Goal: Find specific page/section: Find specific page/section

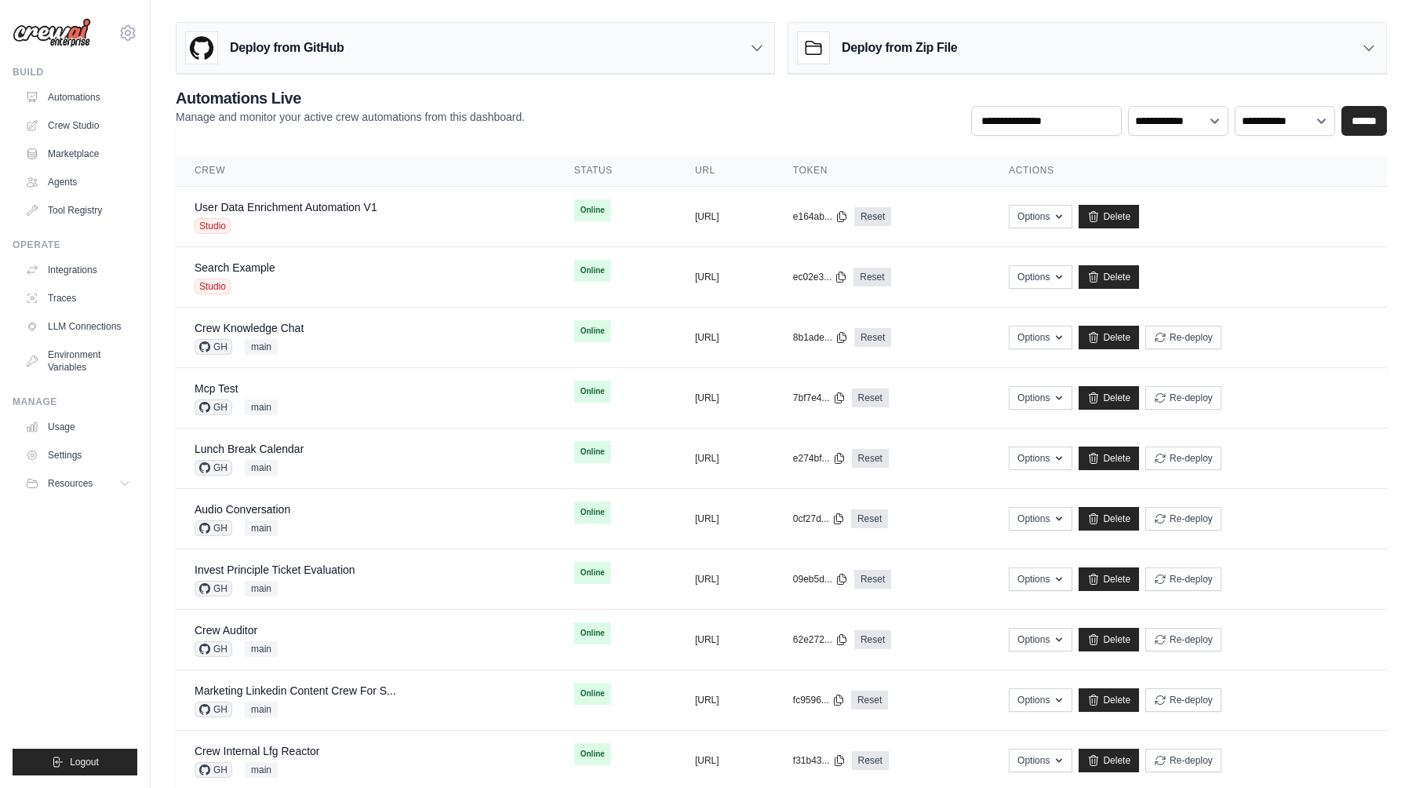
click at [115, 26] on div "[PERSON_NAME][EMAIL_ADDRESS][DOMAIN_NAME] CrewAI Internal Org [GEOGRAPHIC_DATA]…" at bounding box center [75, 25] width 125 height 50
click at [120, 27] on icon at bounding box center [127, 33] width 19 height 19
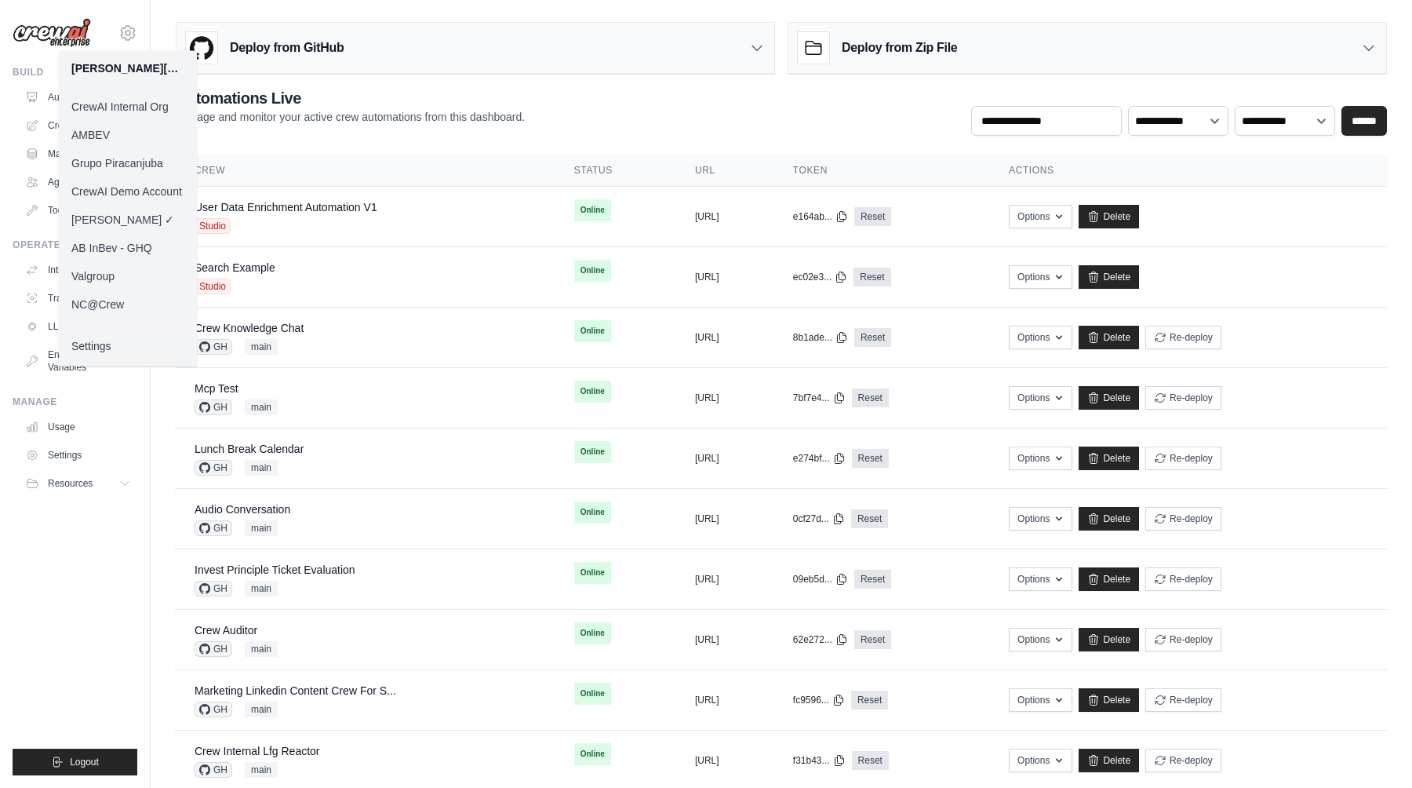
click at [147, 244] on link "AB InBev - GHQ" at bounding box center [128, 248] width 138 height 28
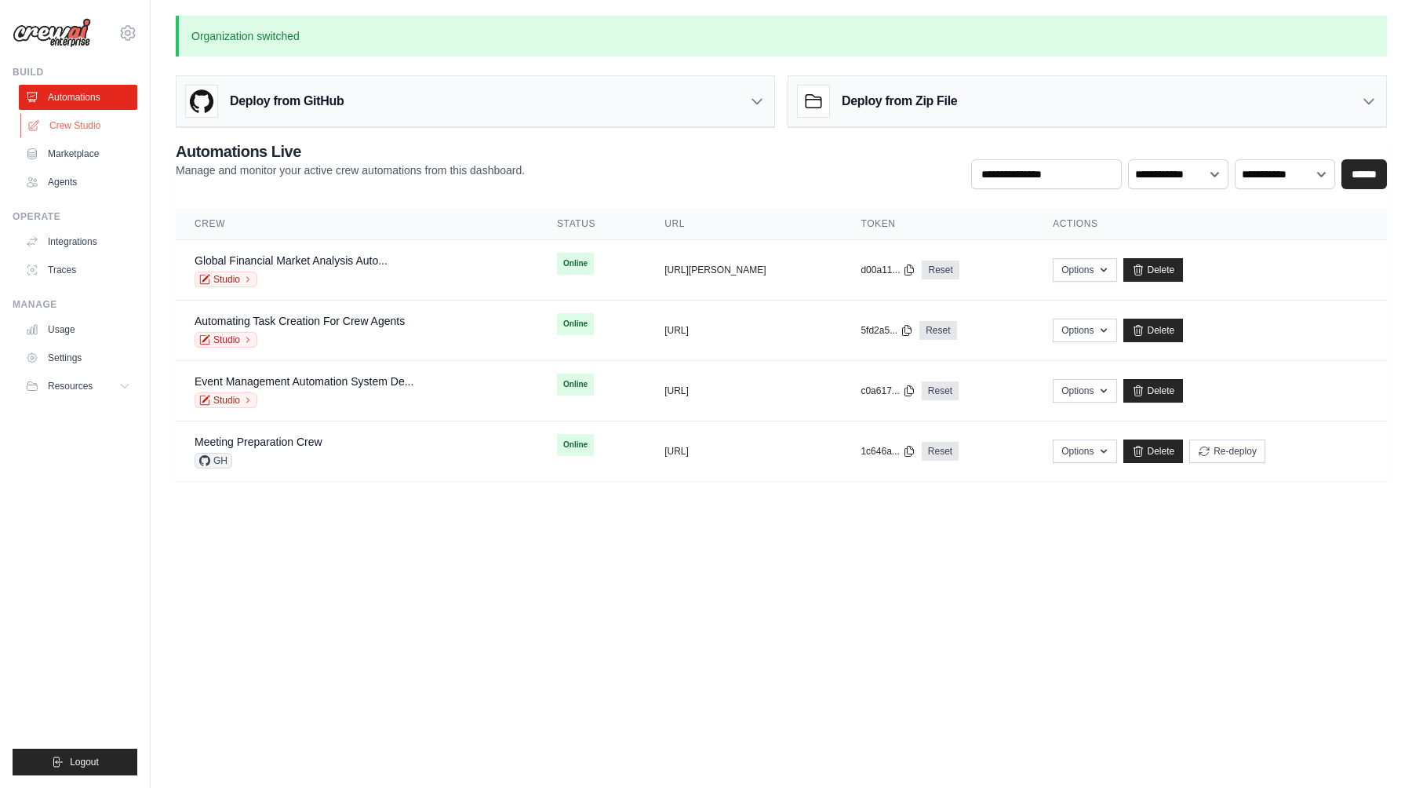
click at [100, 129] on link "Crew Studio" at bounding box center [79, 125] width 118 height 25
